Goal: Check status

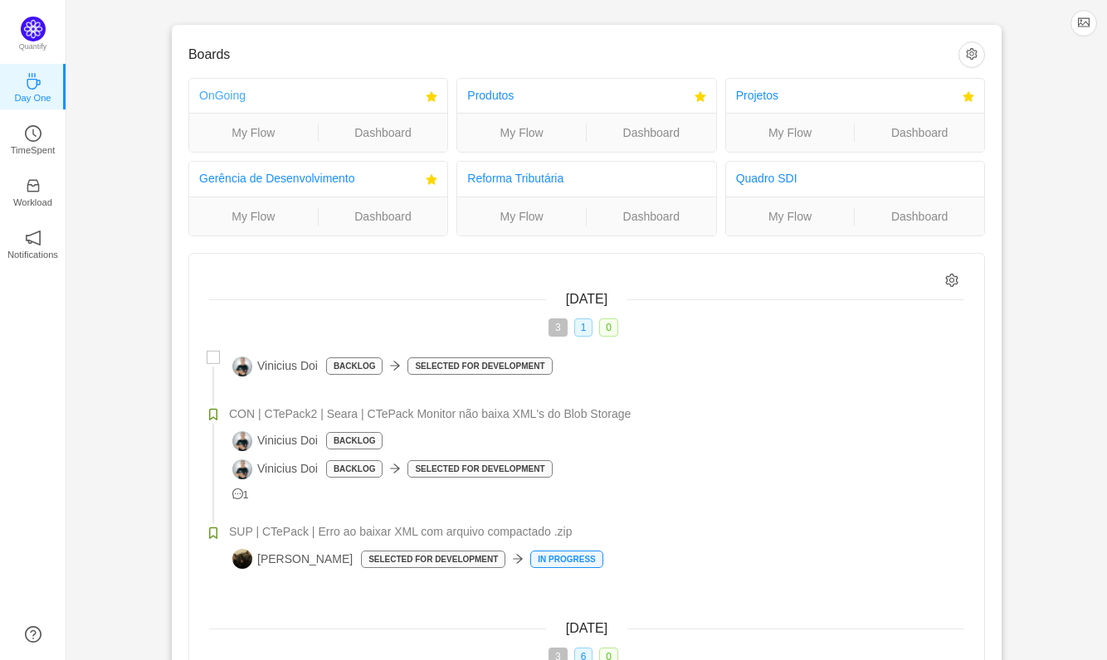
click at [229, 89] on link "OnGoing" at bounding box center [222, 95] width 46 height 13
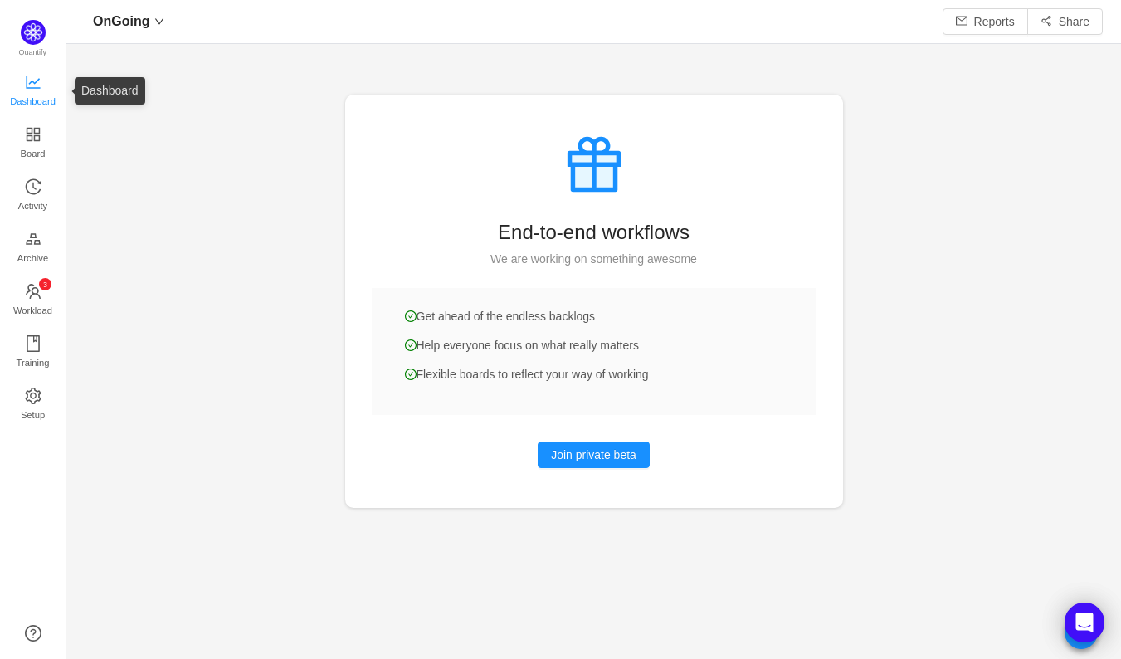
click at [39, 100] on span "Dashboard" at bounding box center [33, 101] width 46 height 33
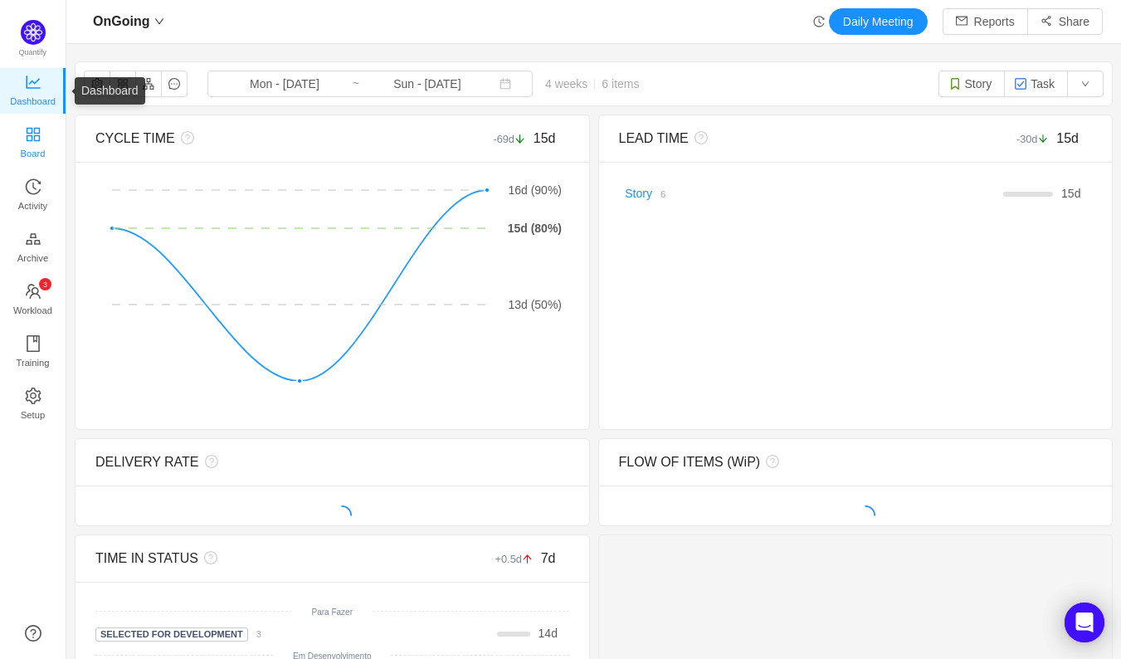
scroll to position [631, 1013]
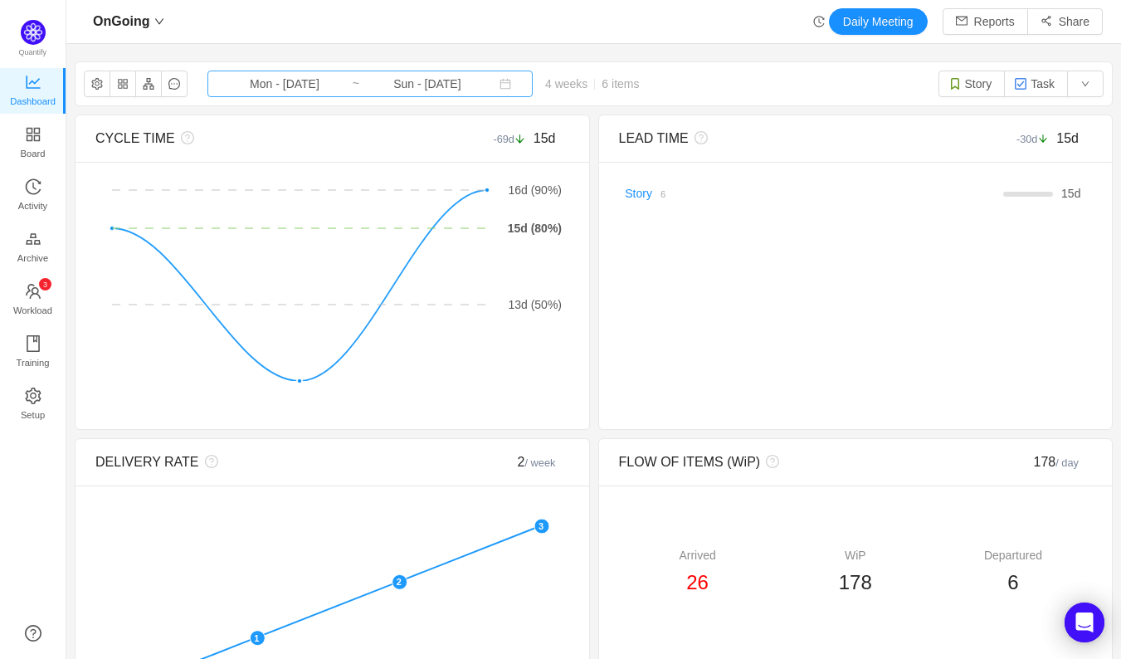
click at [360, 75] on input "Sun - Sep 28, 2025" at bounding box center [427, 84] width 134 height 18
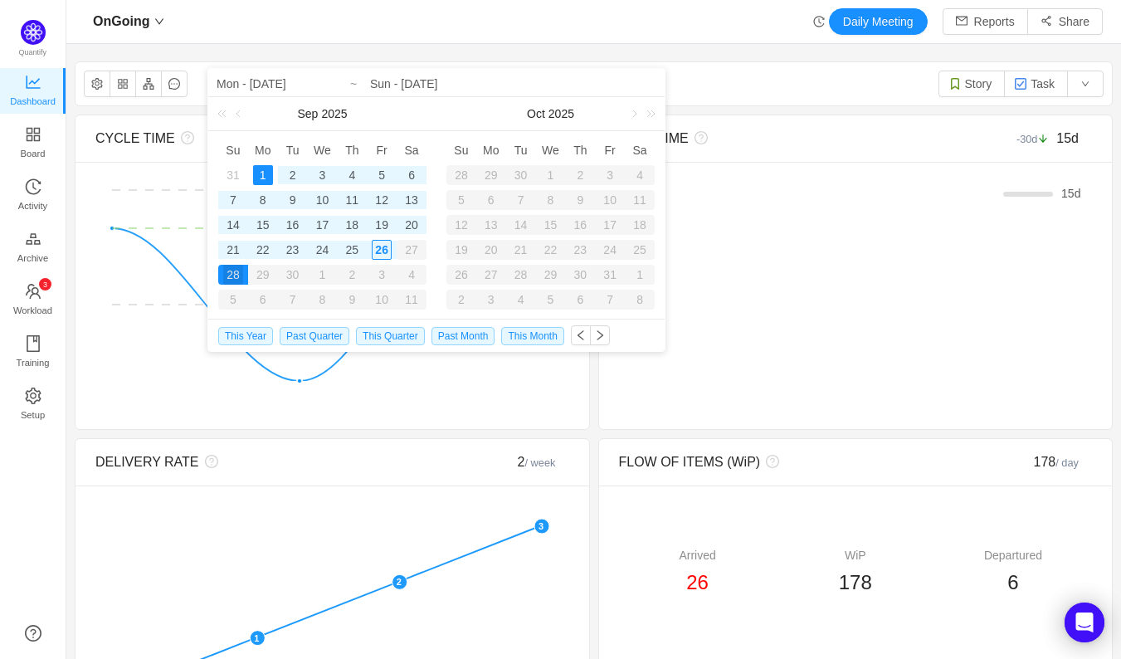
click at [484, 20] on div "OnGoing Daily Meeting Reports Share" at bounding box center [594, 21] width 1018 height 27
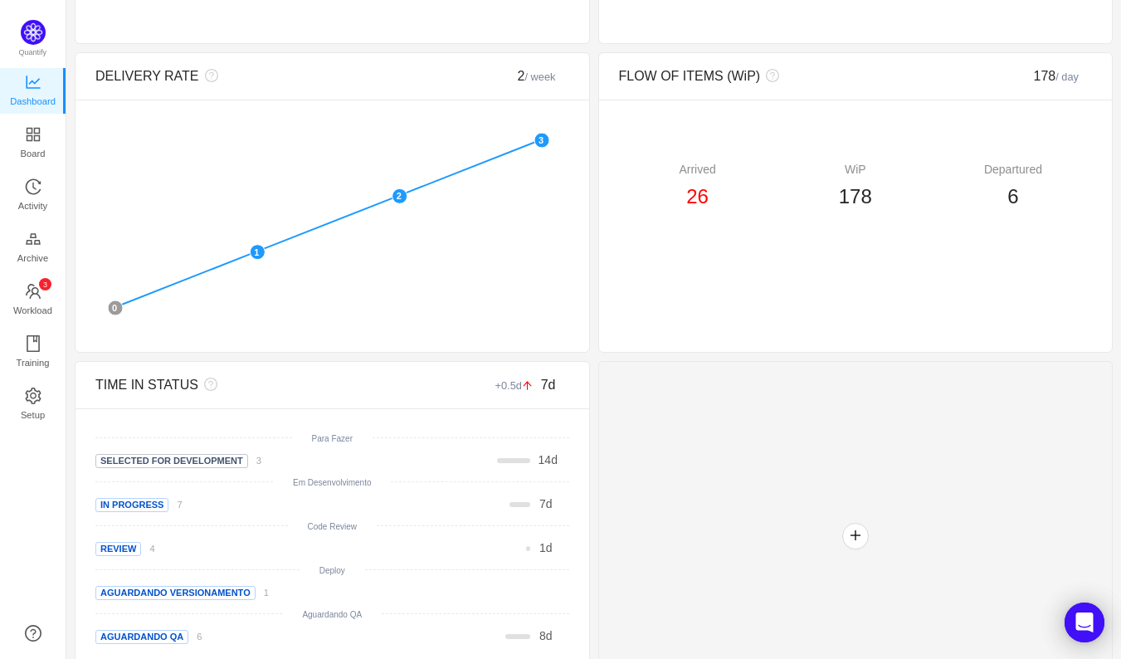
scroll to position [445, 0]
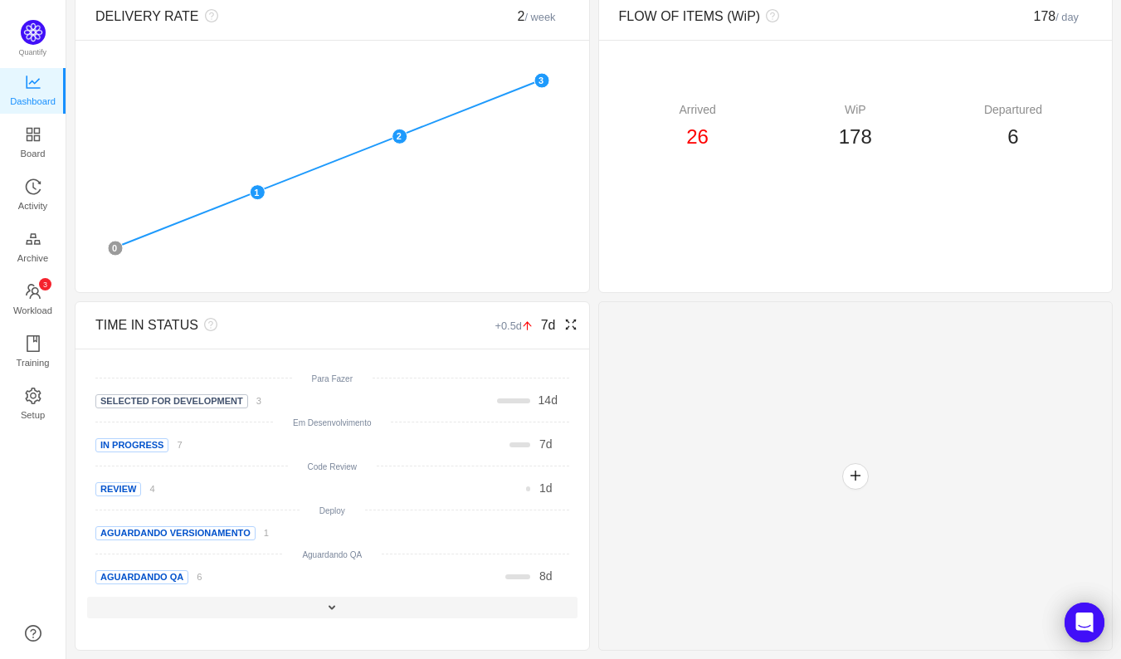
click at [341, 610] on div at bounding box center [332, 607] width 490 height 22
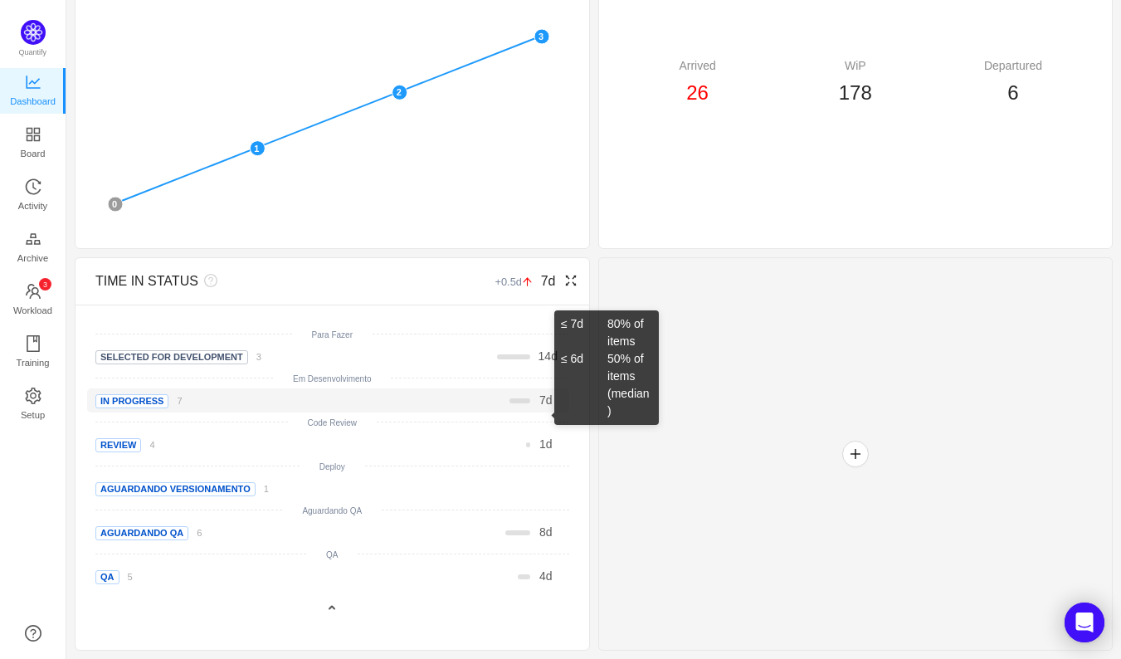
scroll to position [0, 0]
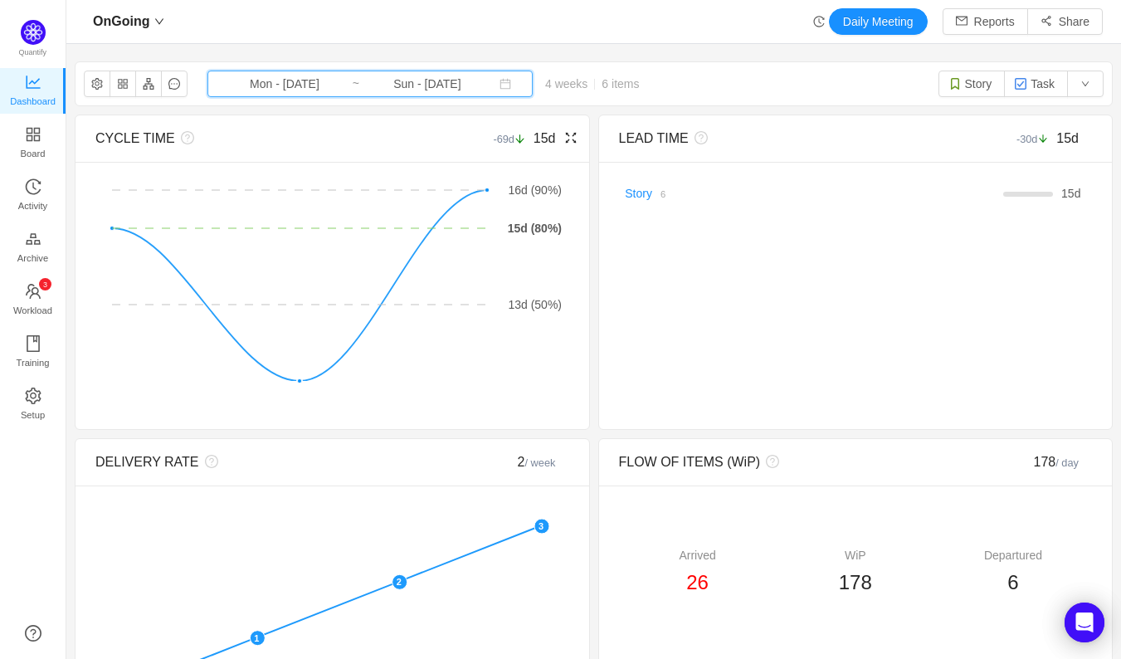
click at [347, 90] on span "Mon - Sep 01, 2025 ~ Sun - Sep 28, 2025" at bounding box center [369, 84] width 325 height 27
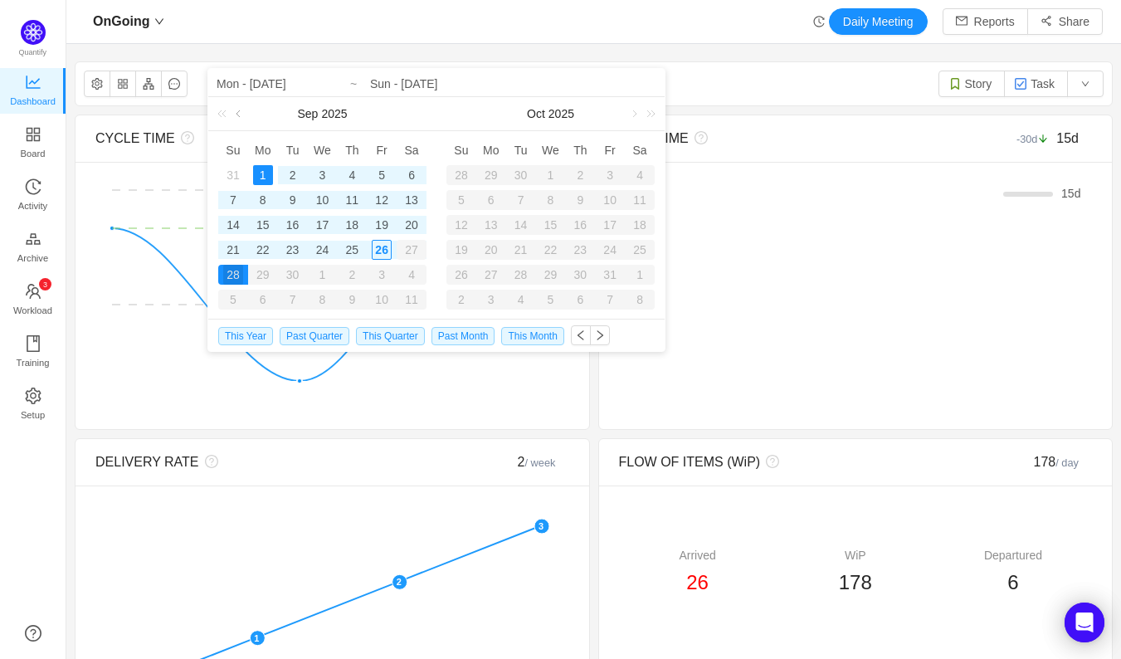
click at [246, 114] on link at bounding box center [239, 113] width 15 height 33
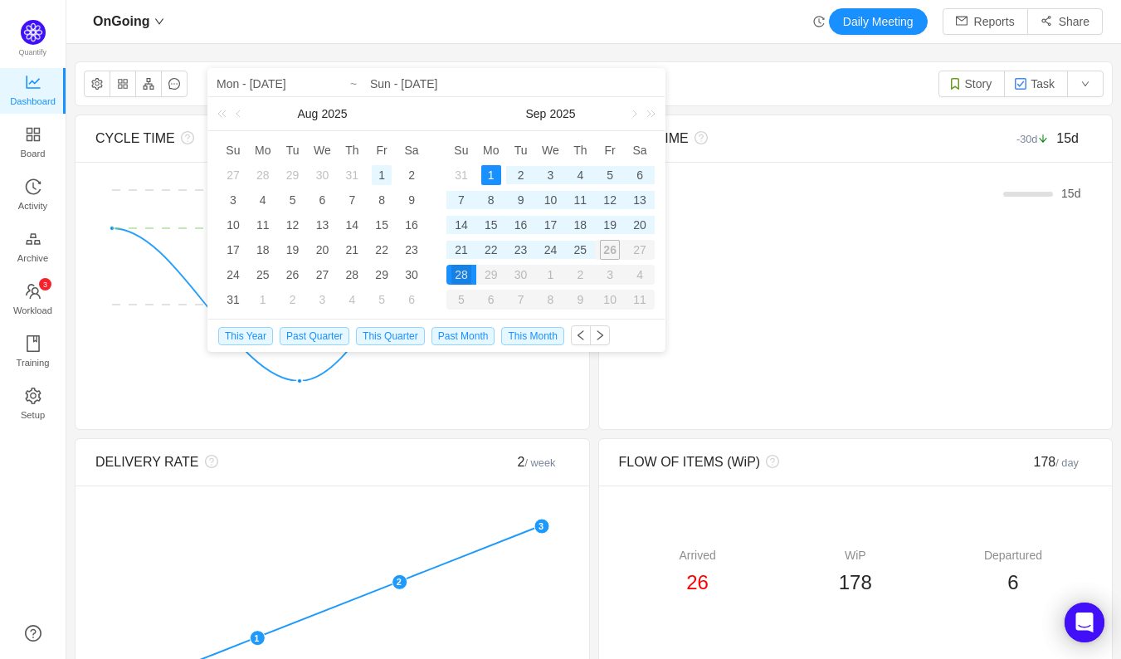
click at [378, 168] on div "1" at bounding box center [382, 175] width 20 height 20
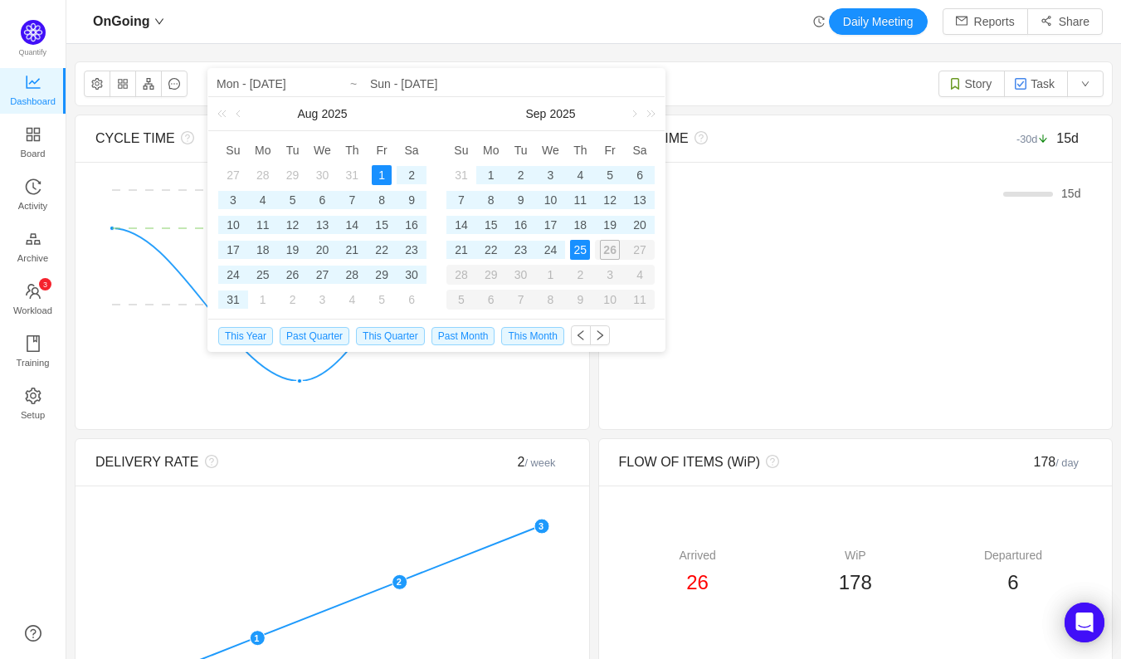
click at [581, 249] on div "25" at bounding box center [580, 250] width 20 height 20
type input "Fri - Aug 01, 2025"
type input "Thu - Sep 25, 2025"
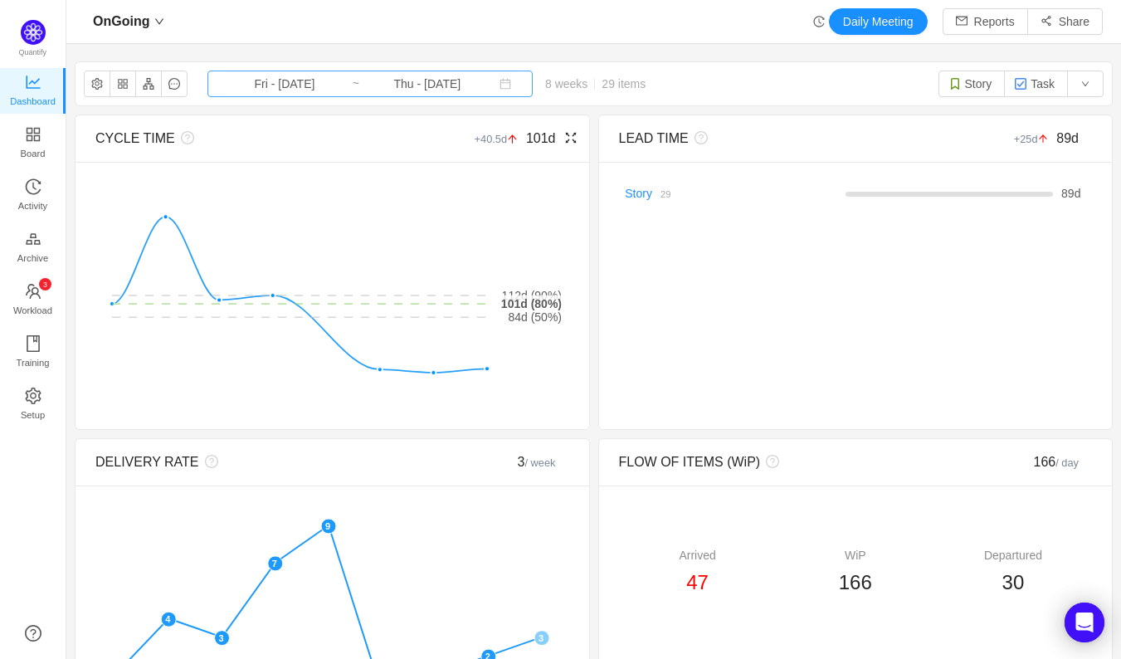
click at [310, 77] on input "Fri - Aug 01, 2025" at bounding box center [284, 84] width 134 height 18
click at [395, 27] on div "OnGoing Daily Meeting Reports Share" at bounding box center [594, 21] width 1018 height 27
click at [385, 87] on input "Thu - Sep 25, 2025" at bounding box center [427, 84] width 134 height 18
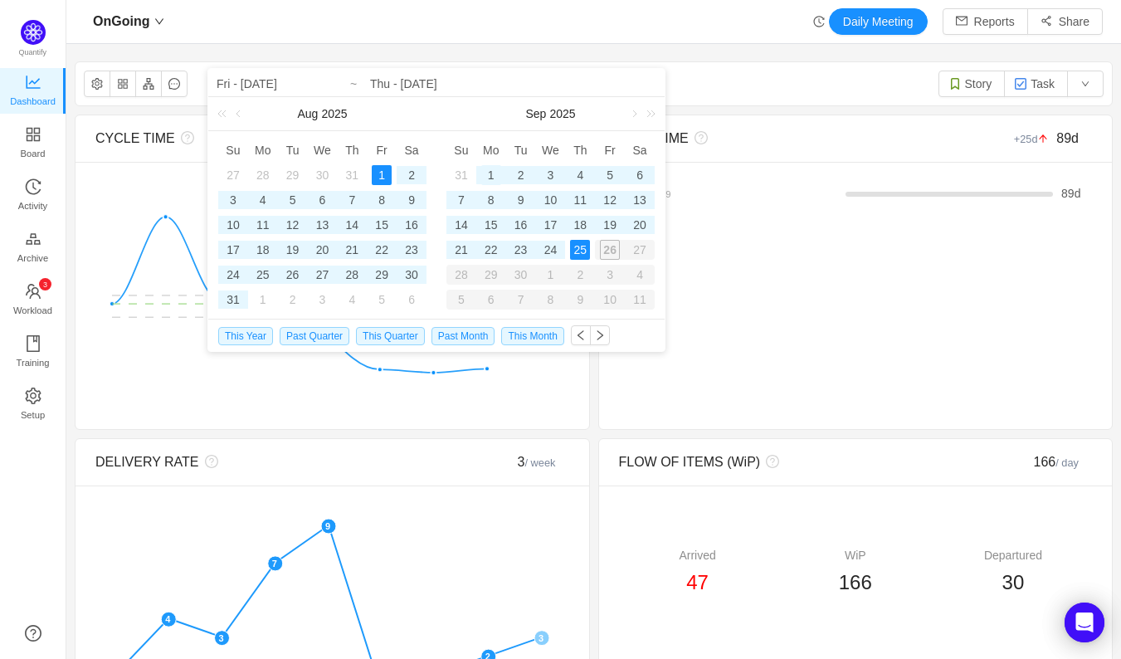
click at [485, 174] on div "1" at bounding box center [491, 175] width 20 height 20
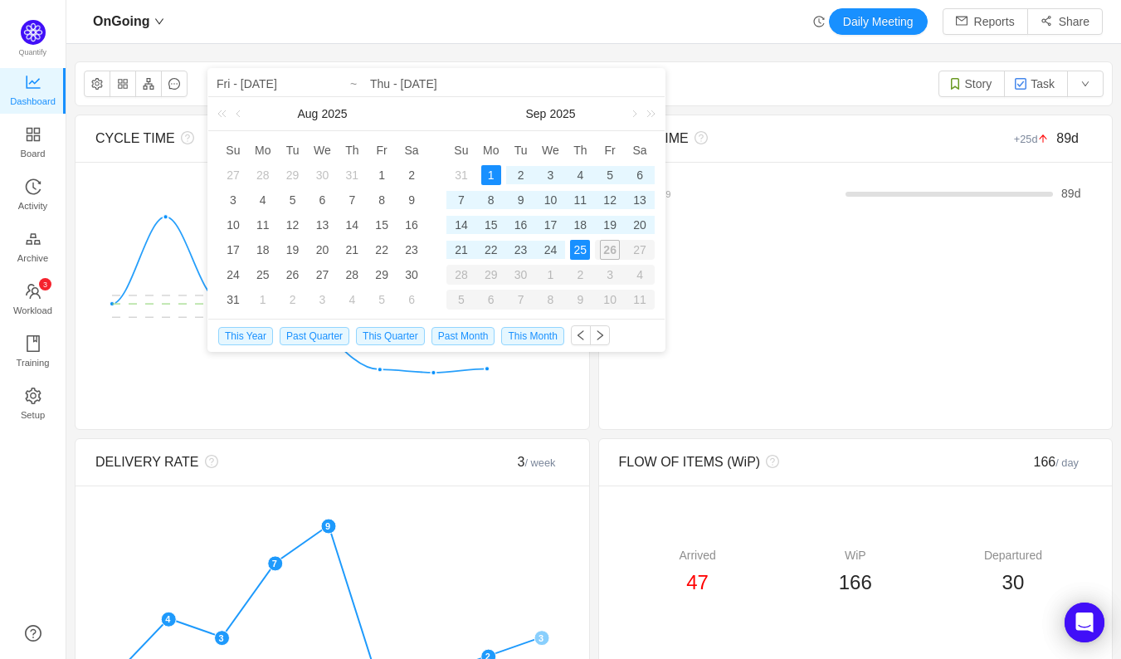
click at [582, 255] on div "25" at bounding box center [580, 250] width 20 height 20
type input "Mon - Sep 01, 2025"
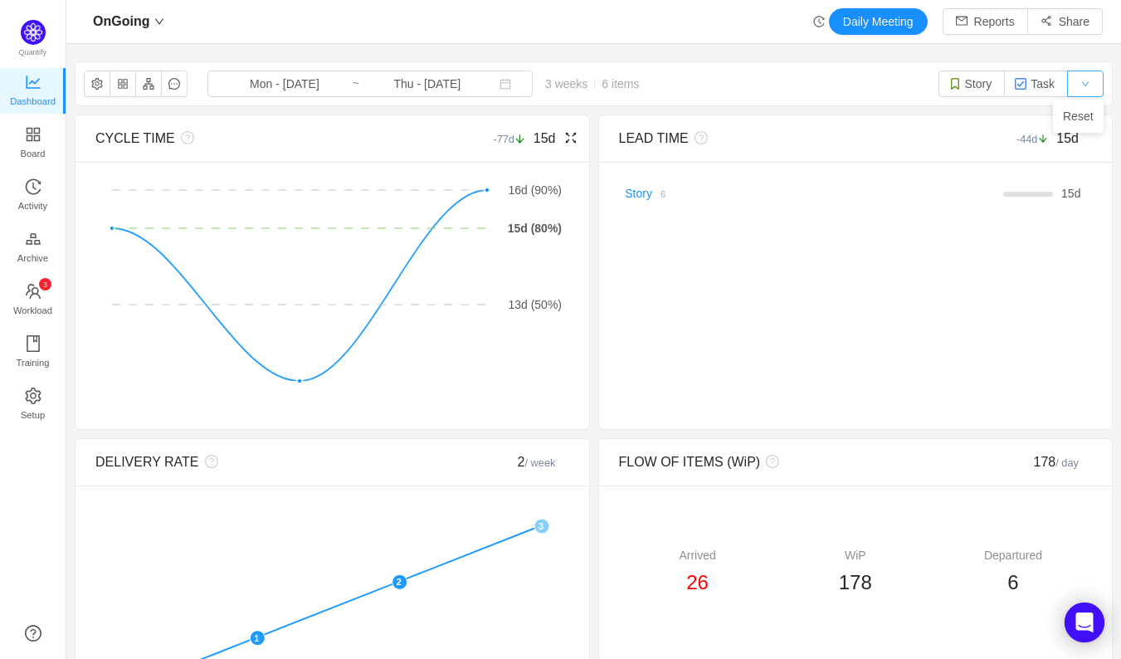
click at [1072, 80] on button "button" at bounding box center [1085, 84] width 36 height 27
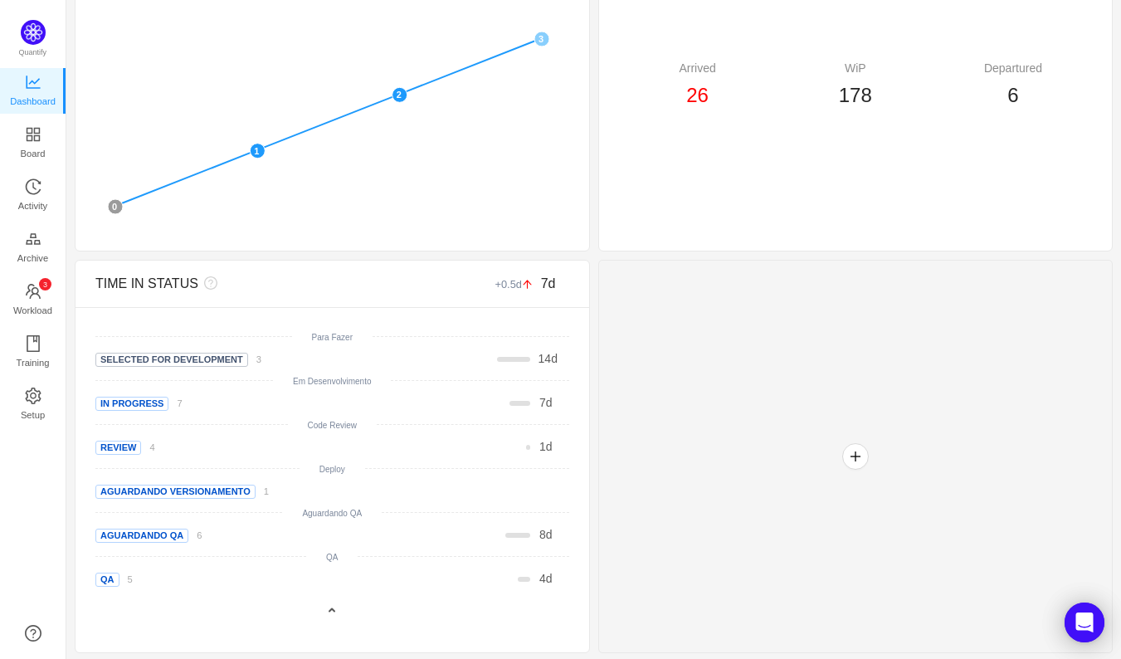
scroll to position [631, 1013]
